Goal: Task Accomplishment & Management: Complete application form

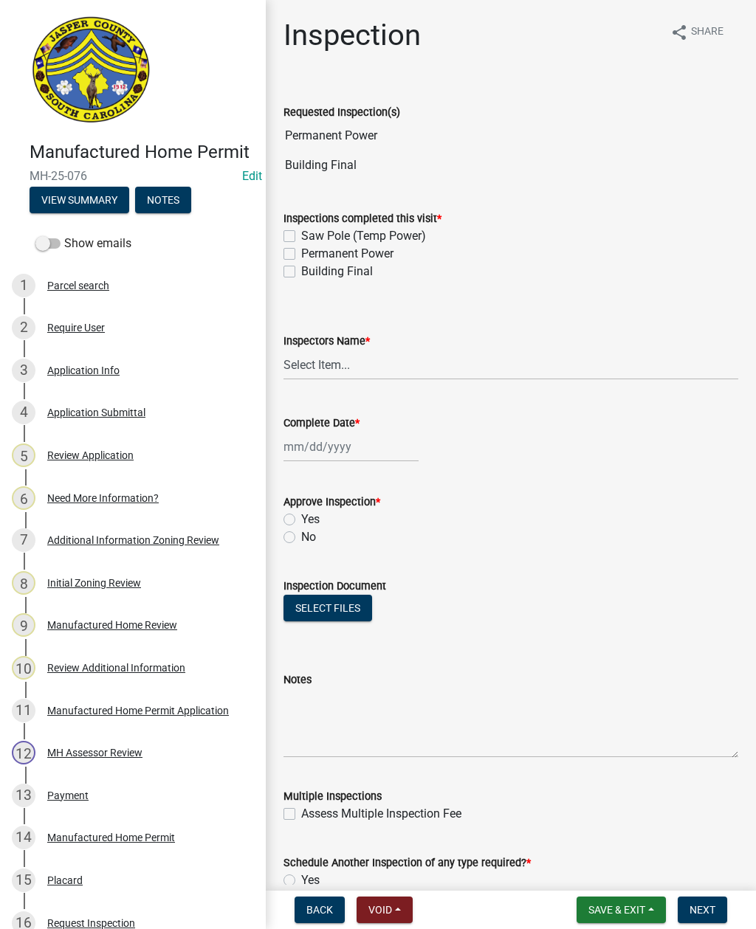
click at [301, 259] on label "Permanent Power" at bounding box center [347, 254] width 92 height 18
click at [301, 255] on input "Permanent Power" at bounding box center [306, 250] width 10 height 10
checkbox input "true"
checkbox input "false"
checkbox input "true"
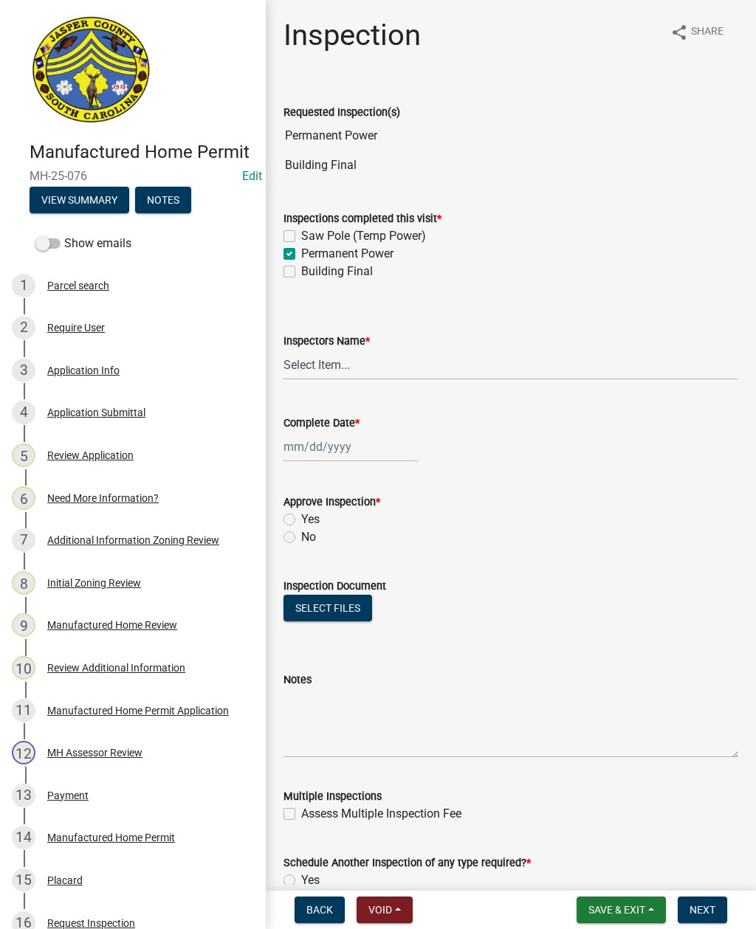
click at [301, 275] on label "Building Final" at bounding box center [337, 272] width 72 height 18
click at [301, 272] on input "Building Final" at bounding box center [306, 268] width 10 height 10
checkbox input "true"
checkbox input "false"
checkbox input "true"
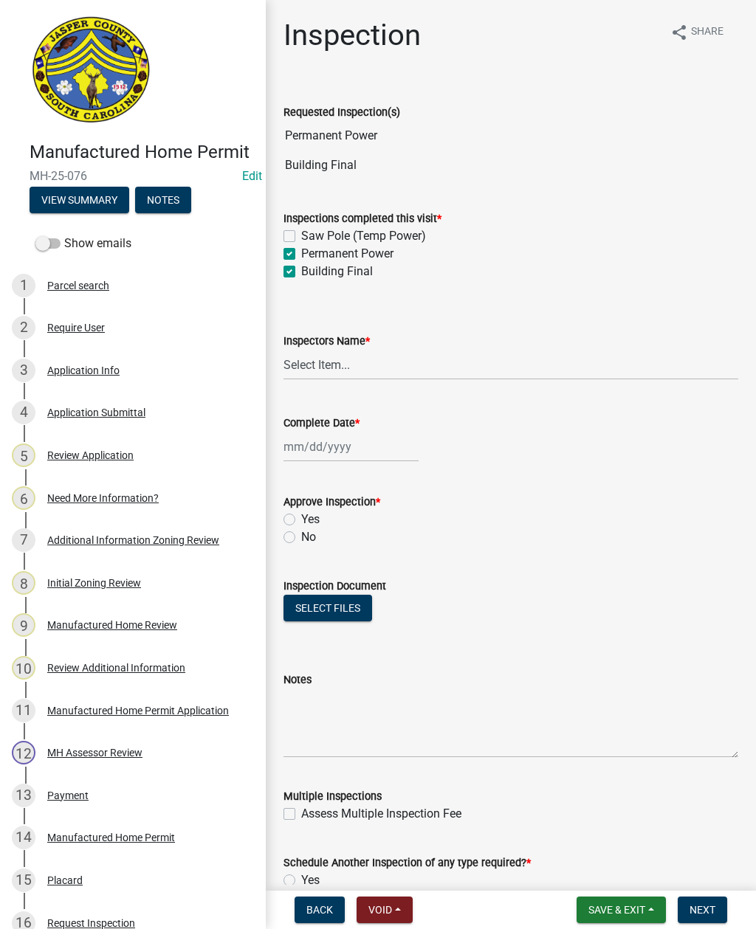
checkbox input "true"
click at [354, 367] on select "Select Item... [EMAIL_ADDRESS][DOMAIN_NAME] ([PERSON_NAME] ) rcampbell ([PERSON…" at bounding box center [510, 365] width 455 height 30
select select "2d9ba1e5-2fdd-4b15-98d0-073dcbeb5880"
click at [331, 450] on div at bounding box center [350, 447] width 135 height 30
select select "9"
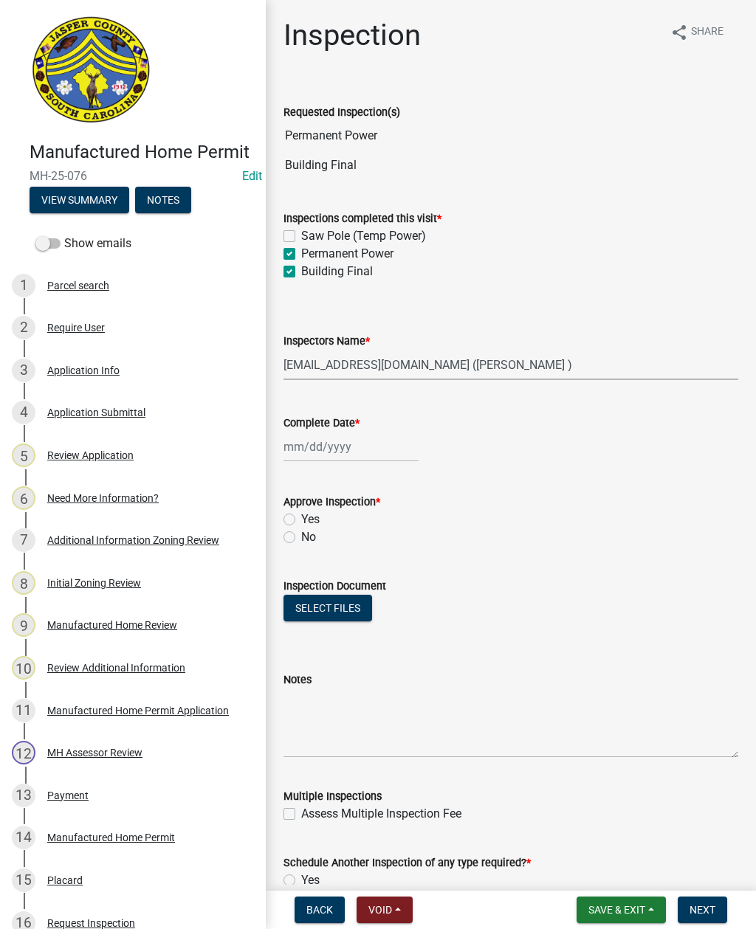
select select "2025"
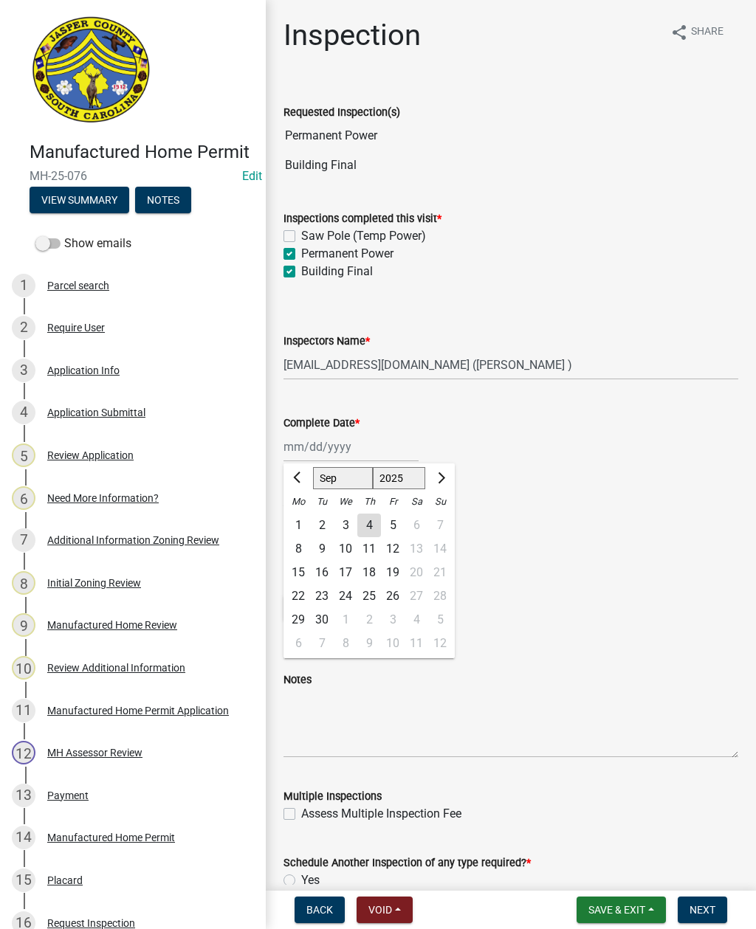
click at [367, 527] on div "4" at bounding box center [369, 526] width 24 height 24
type input "[DATE]"
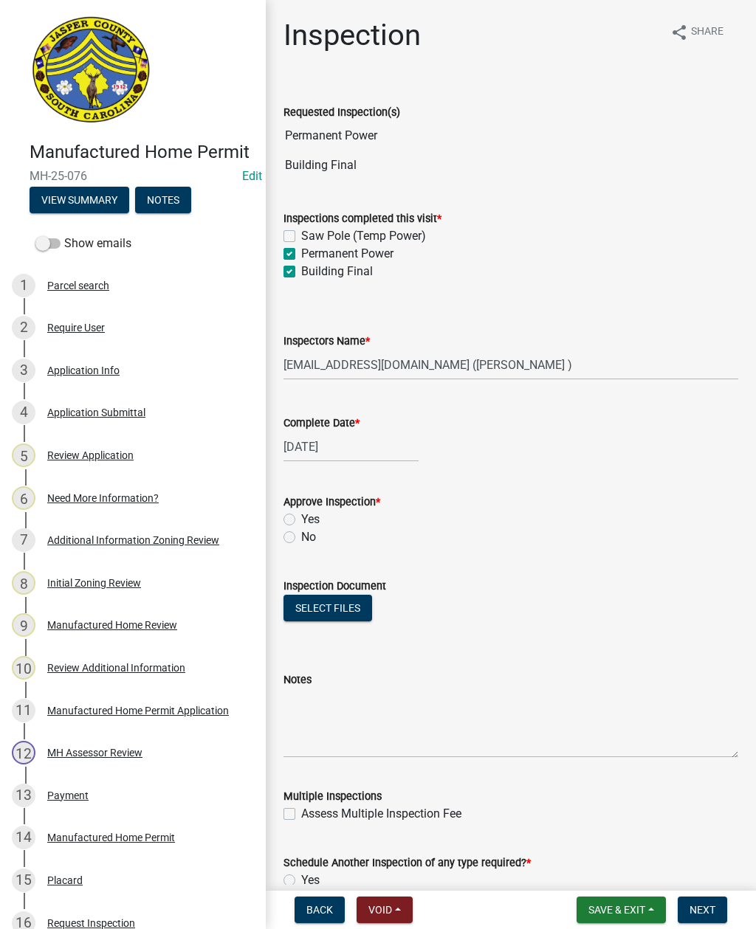
click at [301, 538] on label "No" at bounding box center [308, 538] width 15 height 18
click at [301, 538] on input "No" at bounding box center [306, 534] width 10 height 10
radio input "true"
click at [351, 717] on textarea "Notes" at bounding box center [510, 723] width 455 height 69
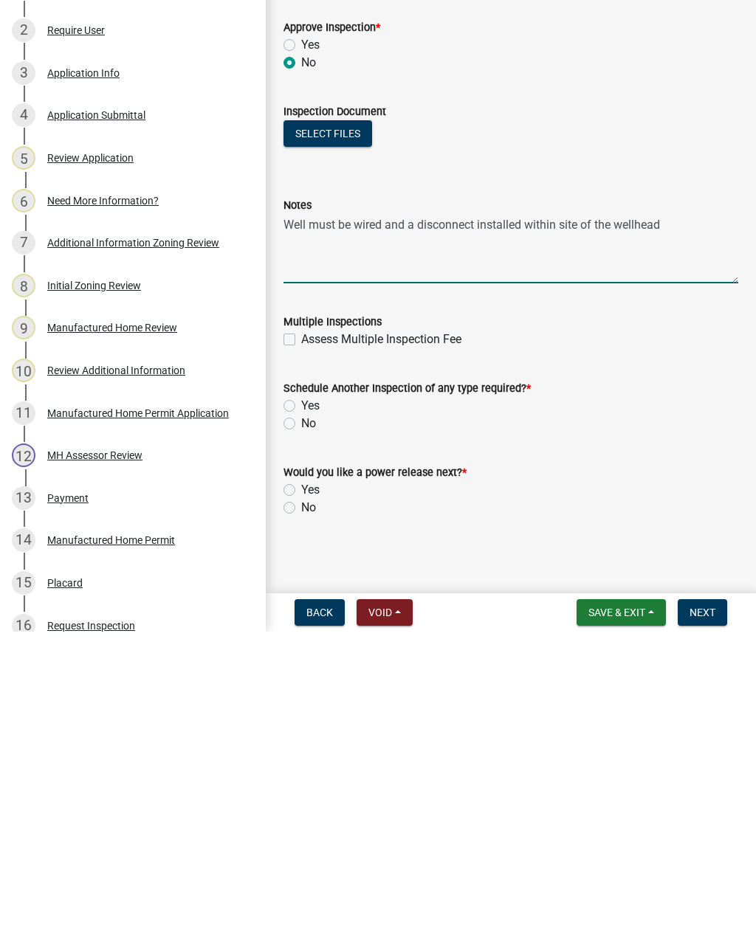
scroll to position [177, 0]
type textarea "Well must be wired and a disconnect installed within site of the wellhead"
click at [301, 628] on label "Assess Multiple Inspection Fee" at bounding box center [381, 637] width 160 height 18
click at [301, 628] on input "Assess Multiple Inspection Fee" at bounding box center [306, 633] width 10 height 10
checkbox input "true"
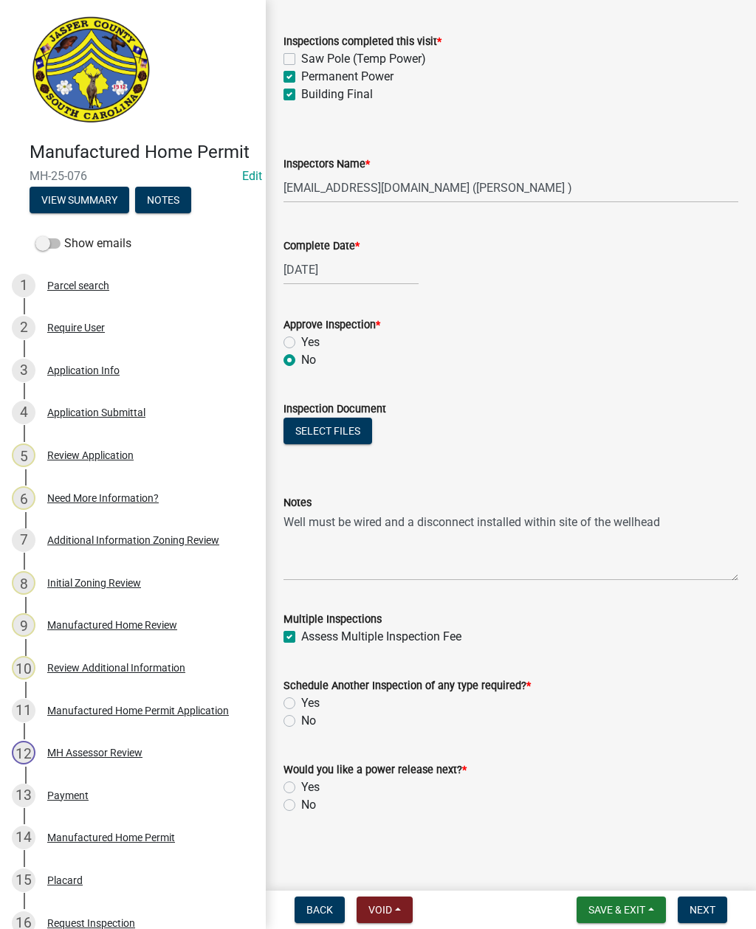
click at [283, 694] on div "Schedule Another Inspection of any type required? *" at bounding box center [510, 686] width 455 height 18
click at [301, 701] on label "Yes" at bounding box center [310, 704] width 18 height 18
click at [301, 701] on input "Yes" at bounding box center [306, 700] width 10 height 10
radio input "true"
click at [301, 808] on label "No" at bounding box center [308, 806] width 15 height 18
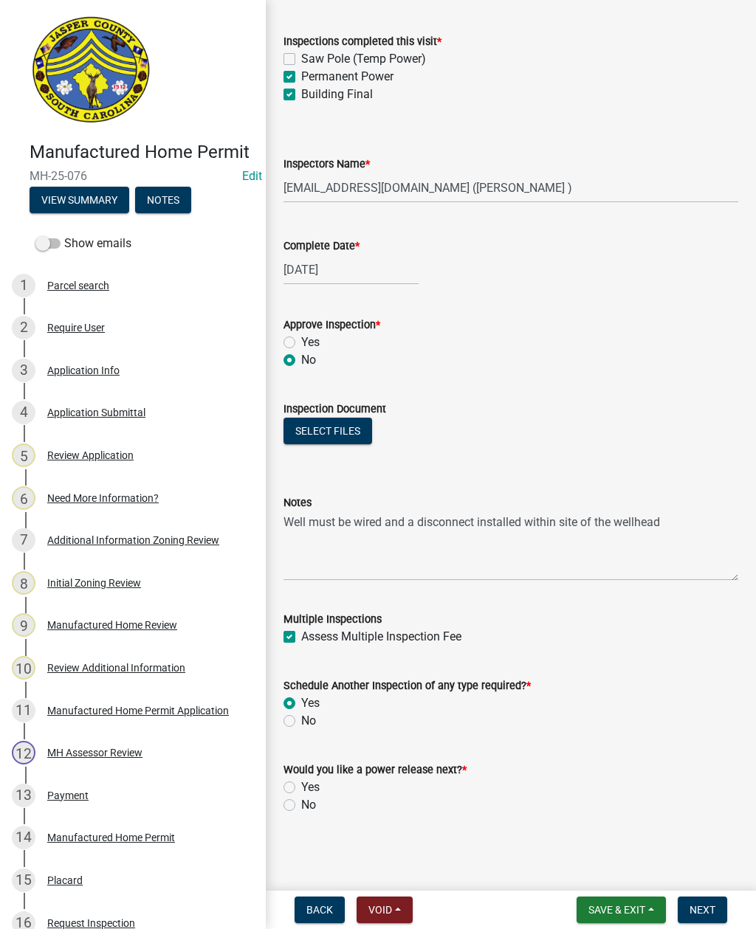
click at [301, 806] on input "No" at bounding box center [306, 802] width 10 height 10
radio input "true"
click at [697, 902] on button "Next" at bounding box center [702, 910] width 49 height 27
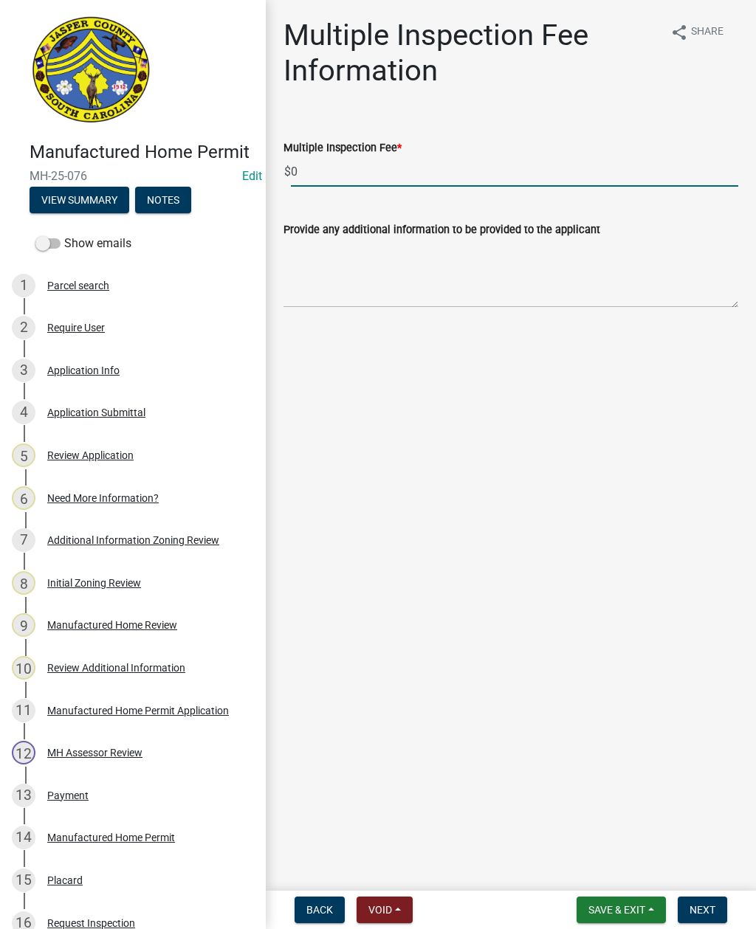
click at [416, 174] on input "0" at bounding box center [514, 171] width 447 height 30
type input "50.00"
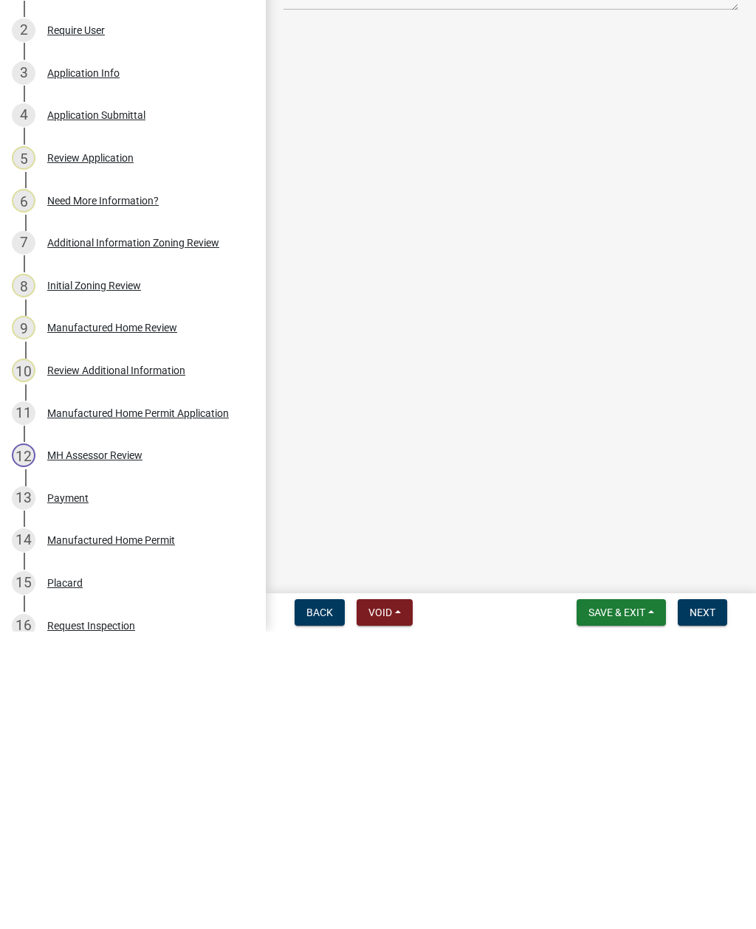
click at [704, 904] on span "Next" at bounding box center [702, 910] width 26 height 12
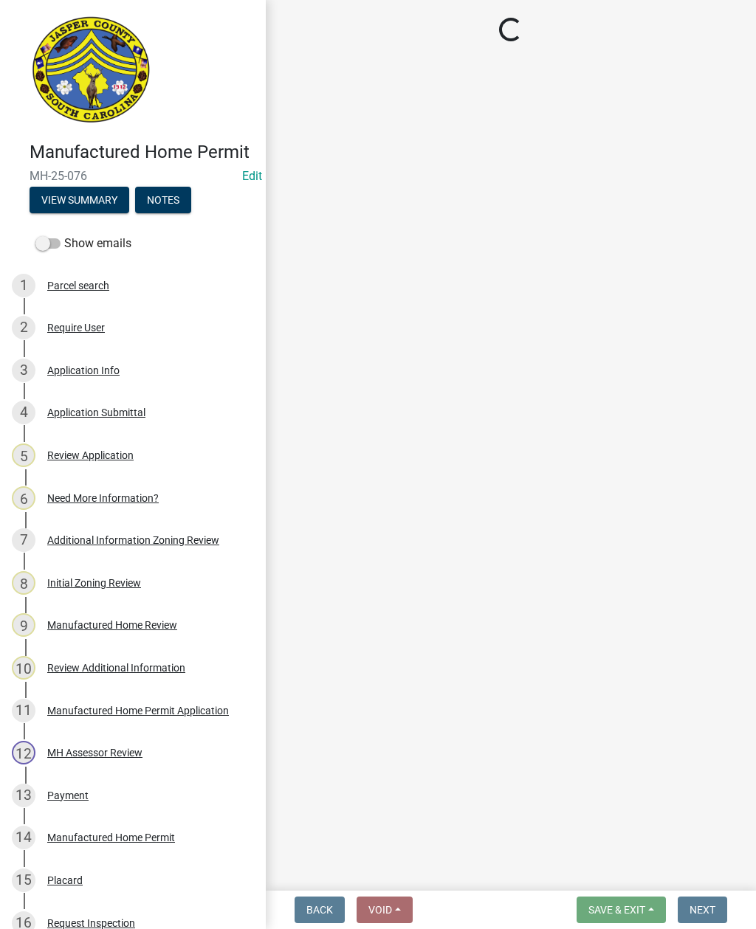
select select "3: 3"
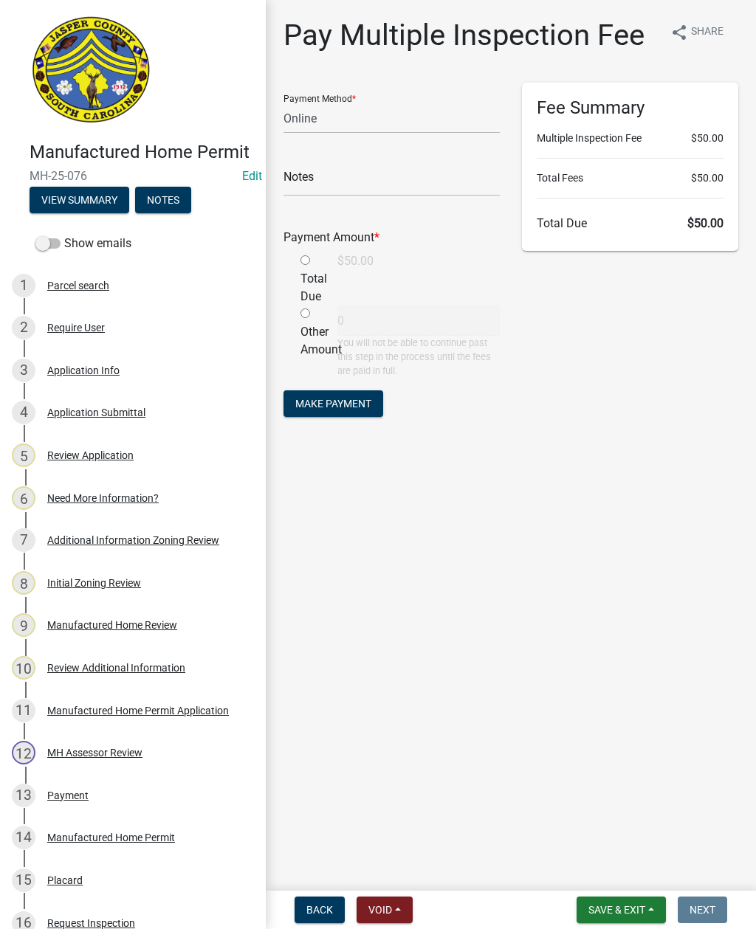
click at [617, 905] on span "Save & Exit" at bounding box center [616, 910] width 57 height 12
click at [613, 870] on button "Save & Exit" at bounding box center [607, 871] width 118 height 35
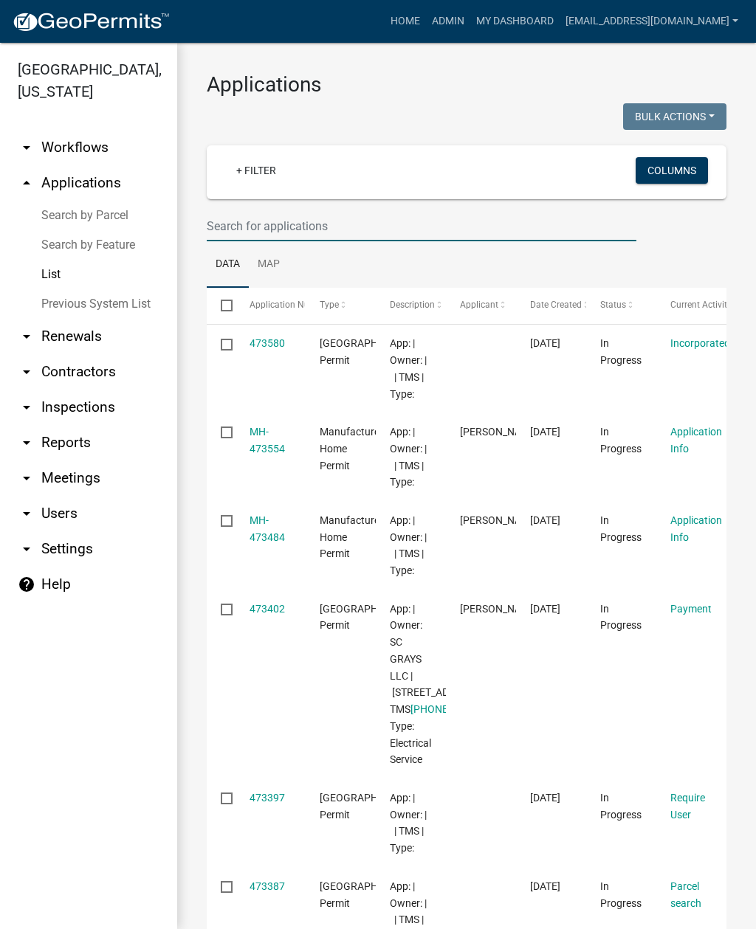
click at [384, 217] on input "text" at bounding box center [422, 226] width 430 height 30
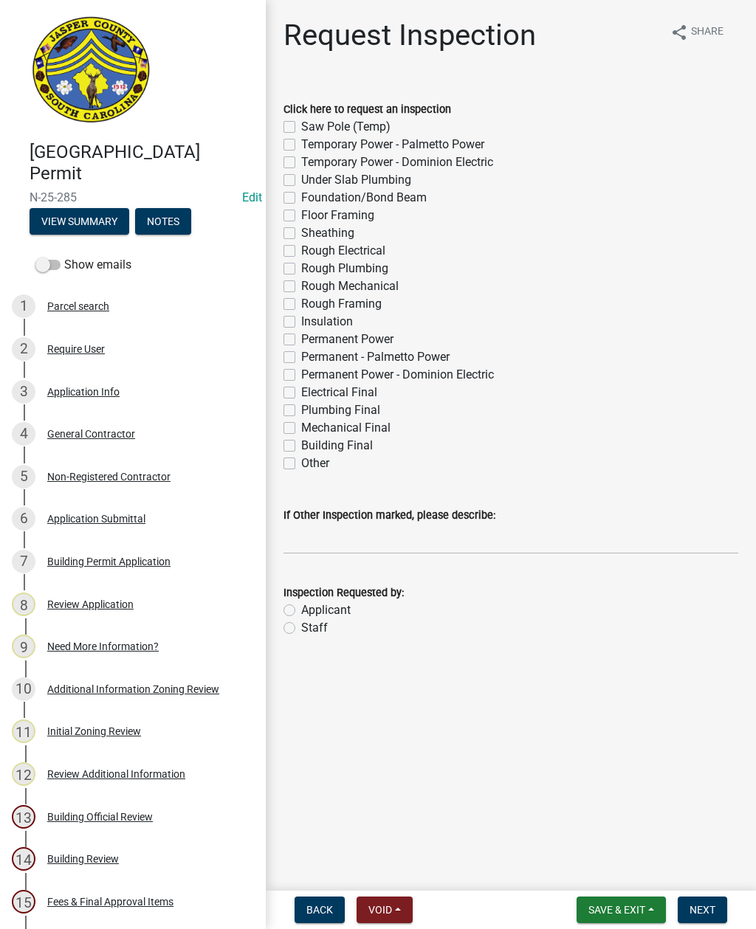
click at [86, 219] on button "View Summary" at bounding box center [80, 221] width 100 height 27
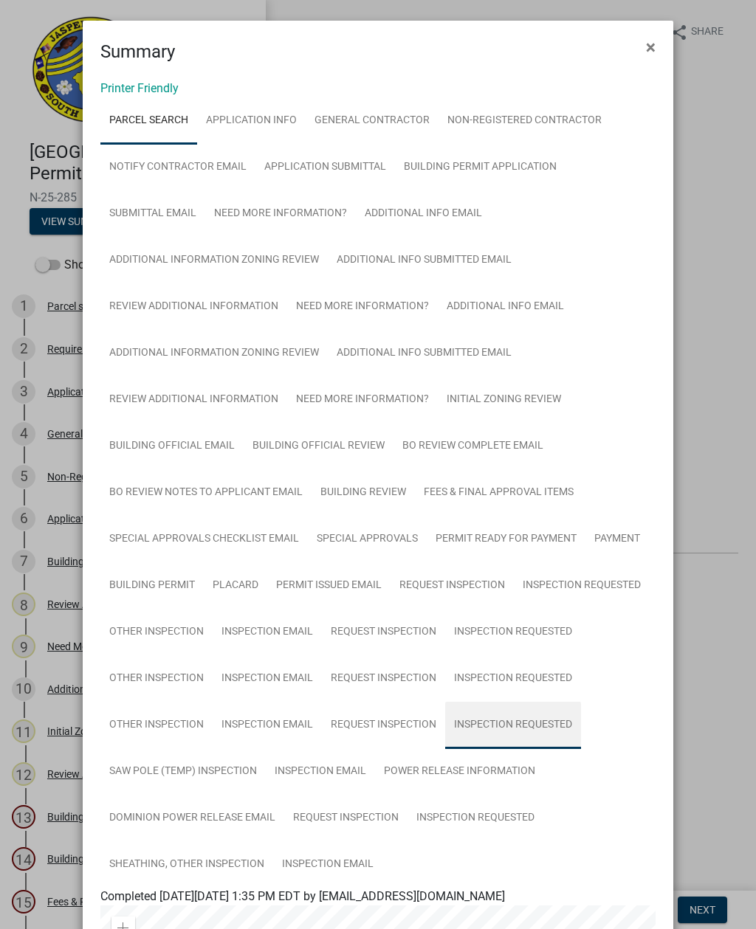
click at [549, 710] on link "Inspection Requested" at bounding box center [513, 725] width 136 height 47
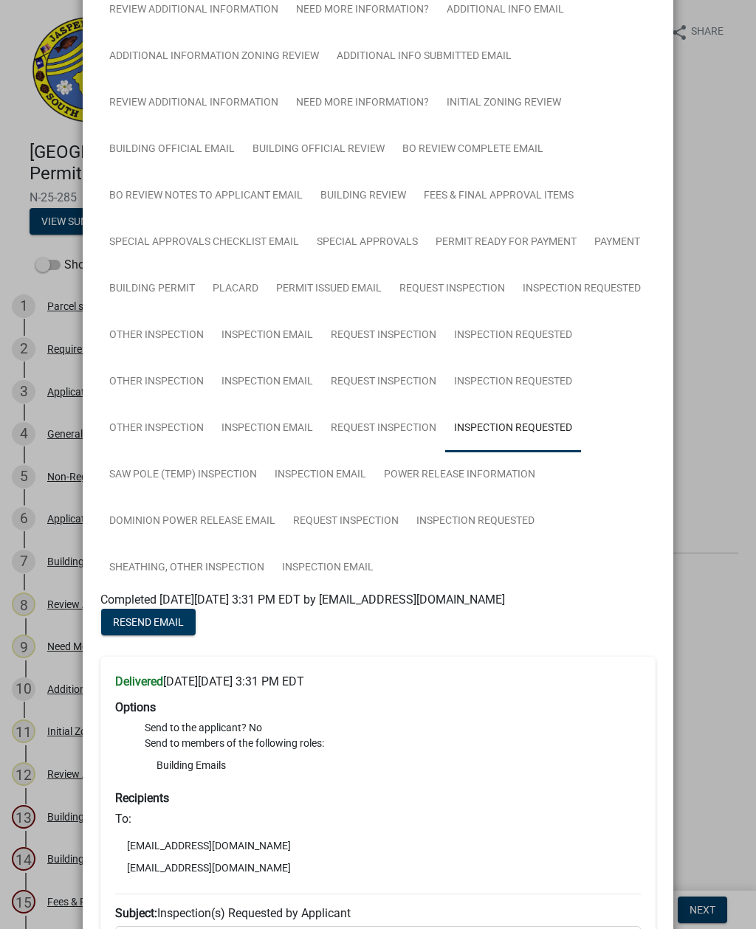
scroll to position [297, 0]
click at [319, 563] on link "Inspection Email" at bounding box center [327, 567] width 109 height 47
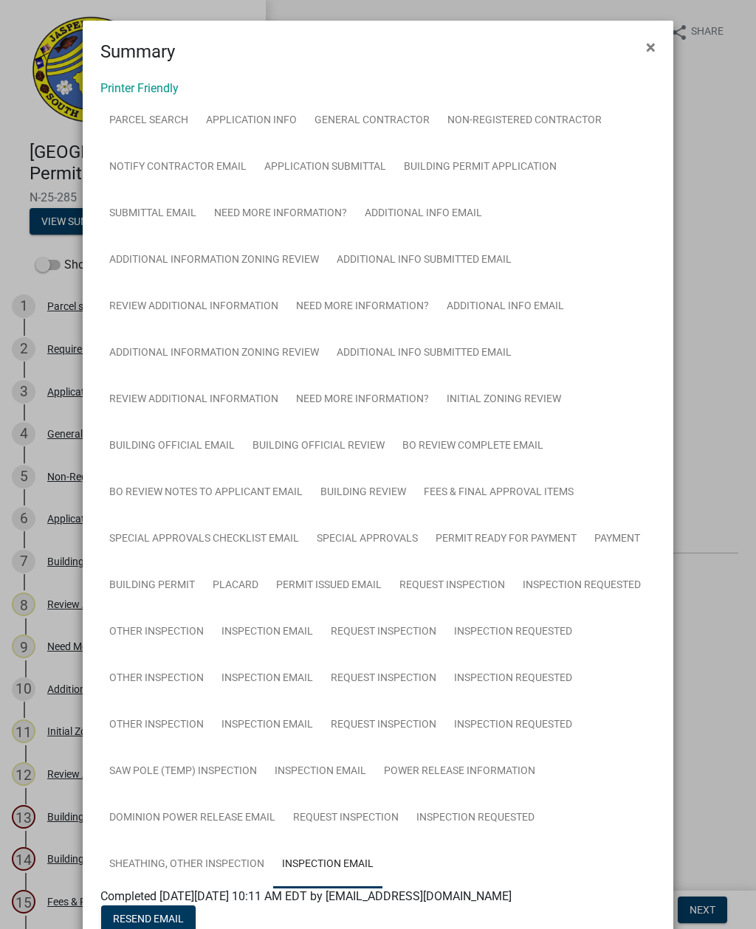
scroll to position [0, 0]
click at [647, 42] on span "×" at bounding box center [651, 47] width 10 height 21
